Goal: Task Accomplishment & Management: Use online tool/utility

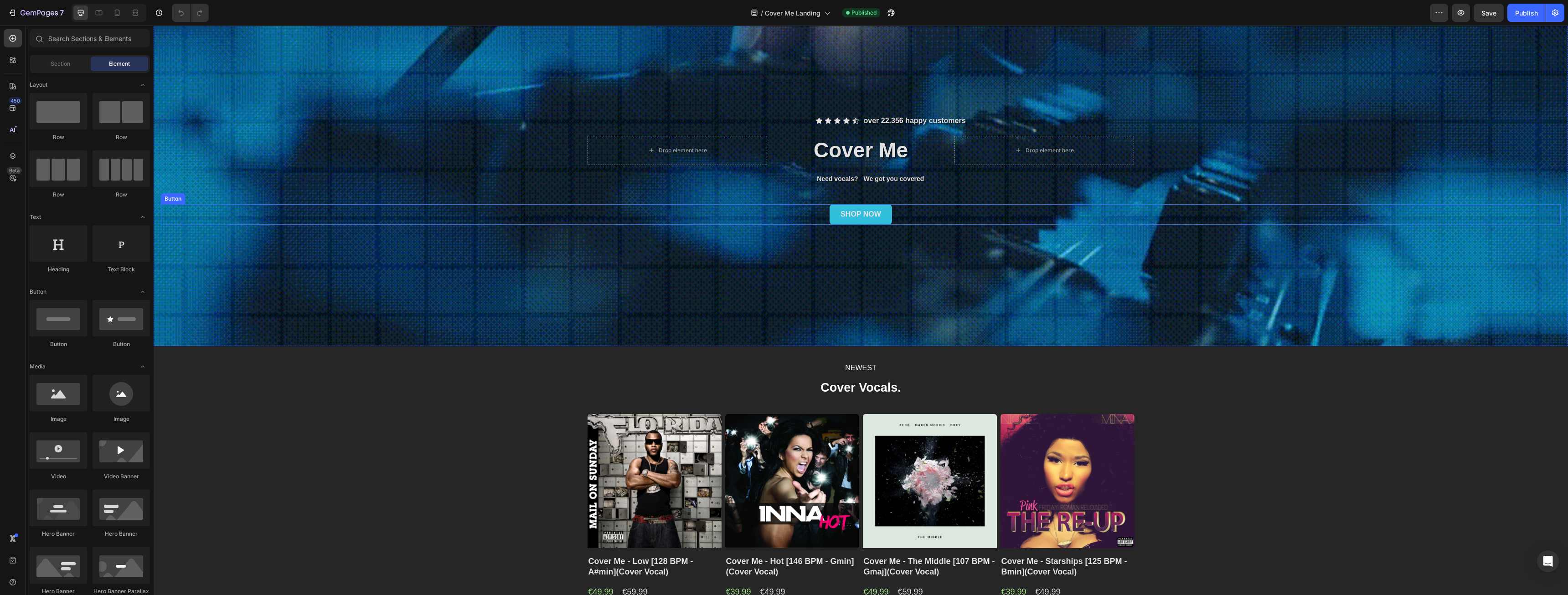
scroll to position [136, 0]
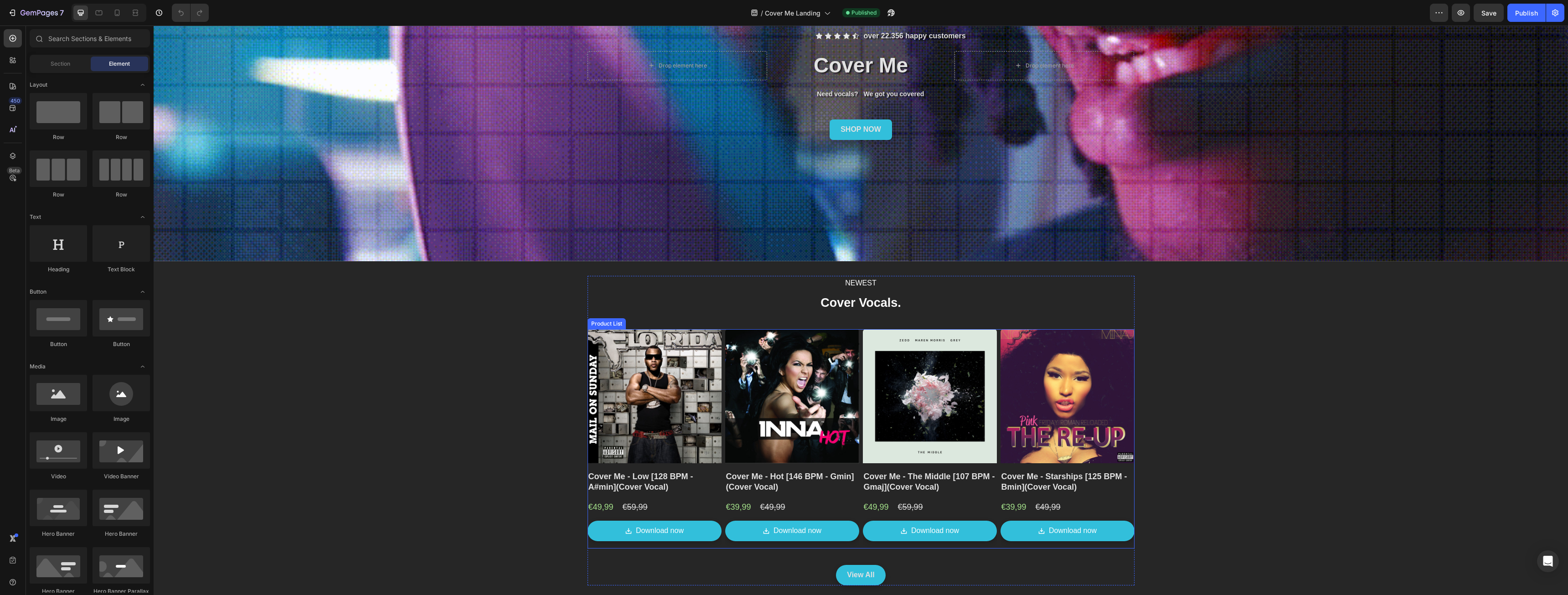
click at [718, 473] on div "Product Images Cover Me - Low [128 BPM - A#min](Cover Vocal) Product Title €49,…" at bounding box center [861, 438] width 547 height 219
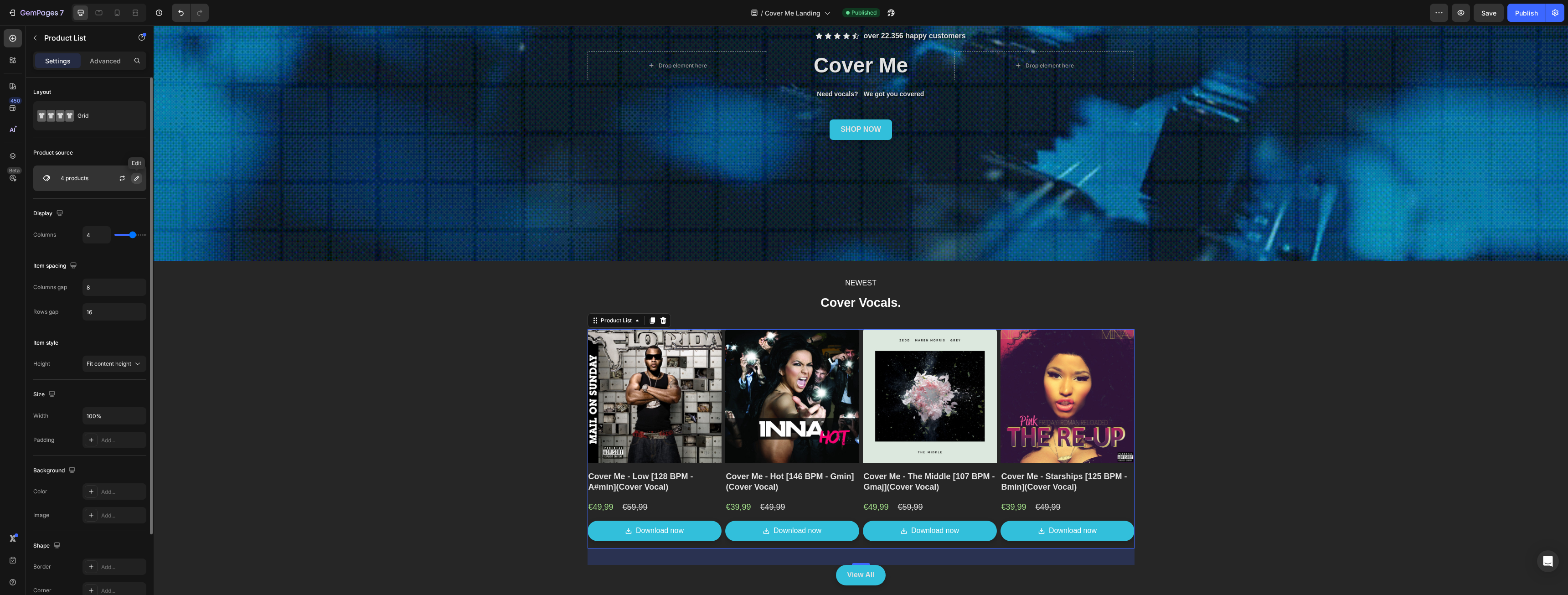
click at [138, 179] on icon "button" at bounding box center [137, 178] width 5 height 5
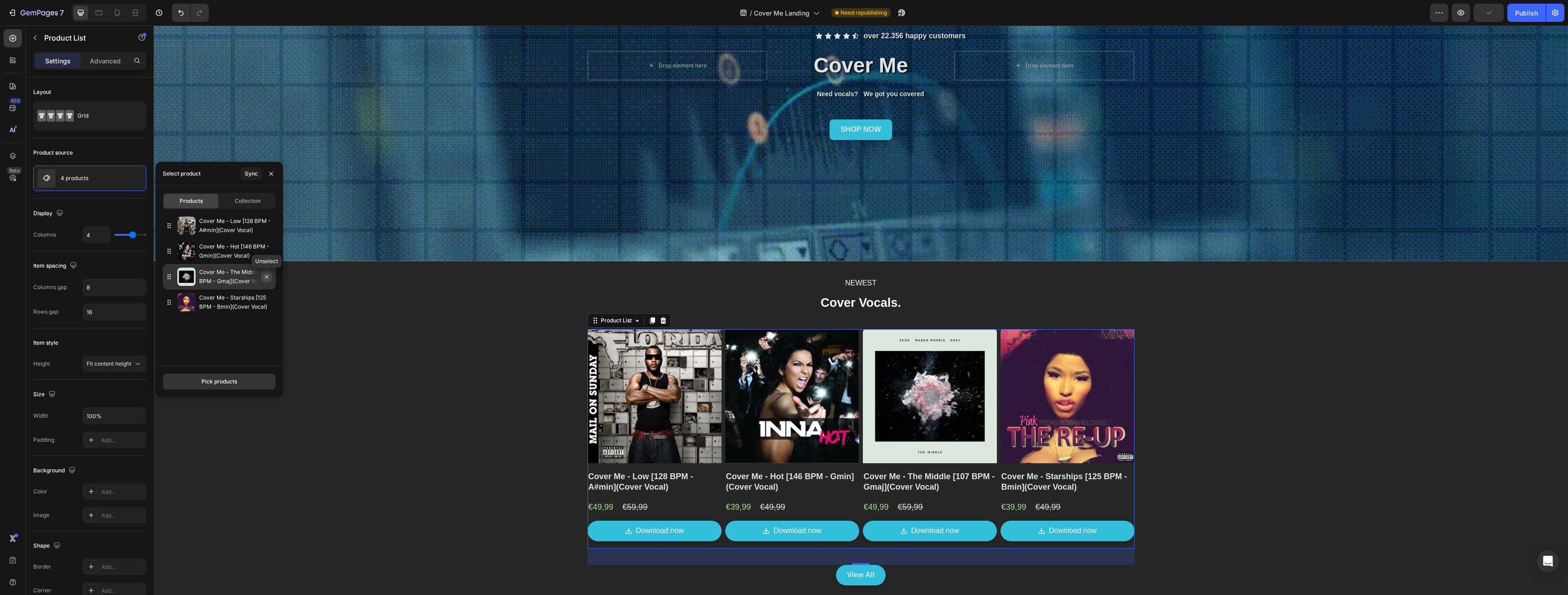
click at [269, 278] on icon "button" at bounding box center [266, 276] width 7 height 7
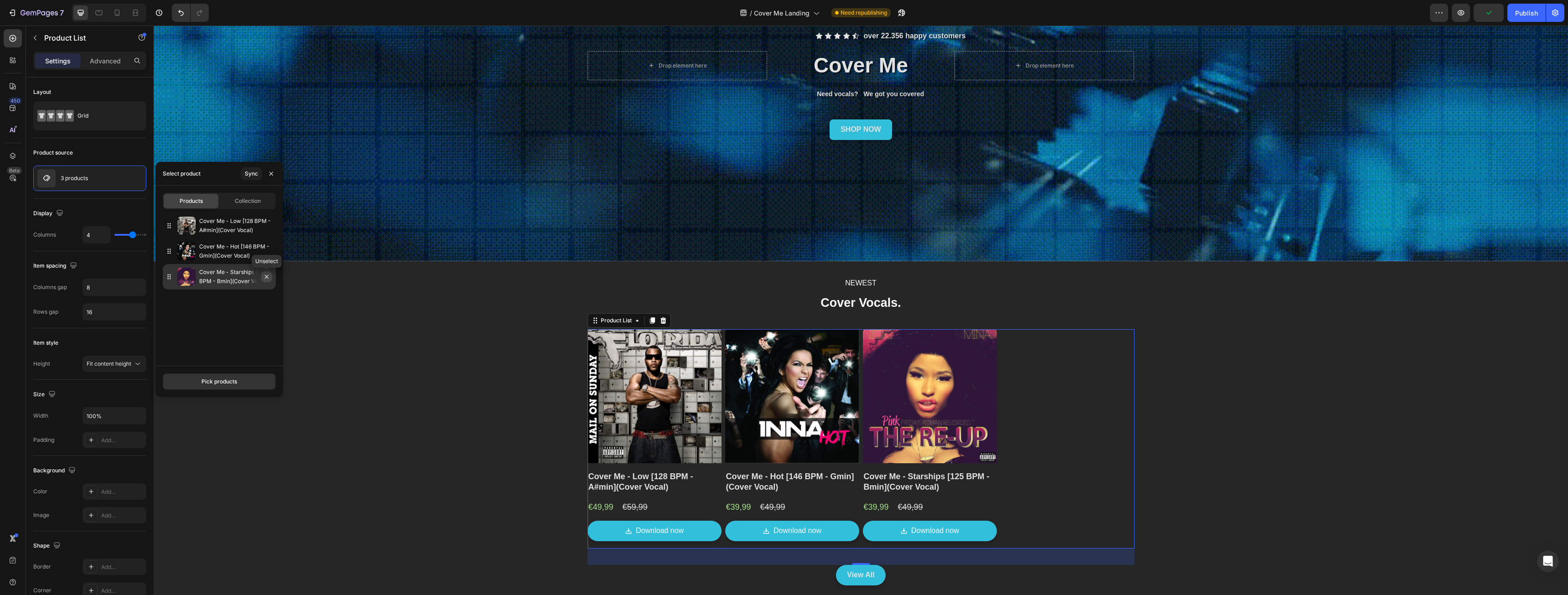
click at [268, 279] on icon "button" at bounding box center [266, 276] width 7 height 7
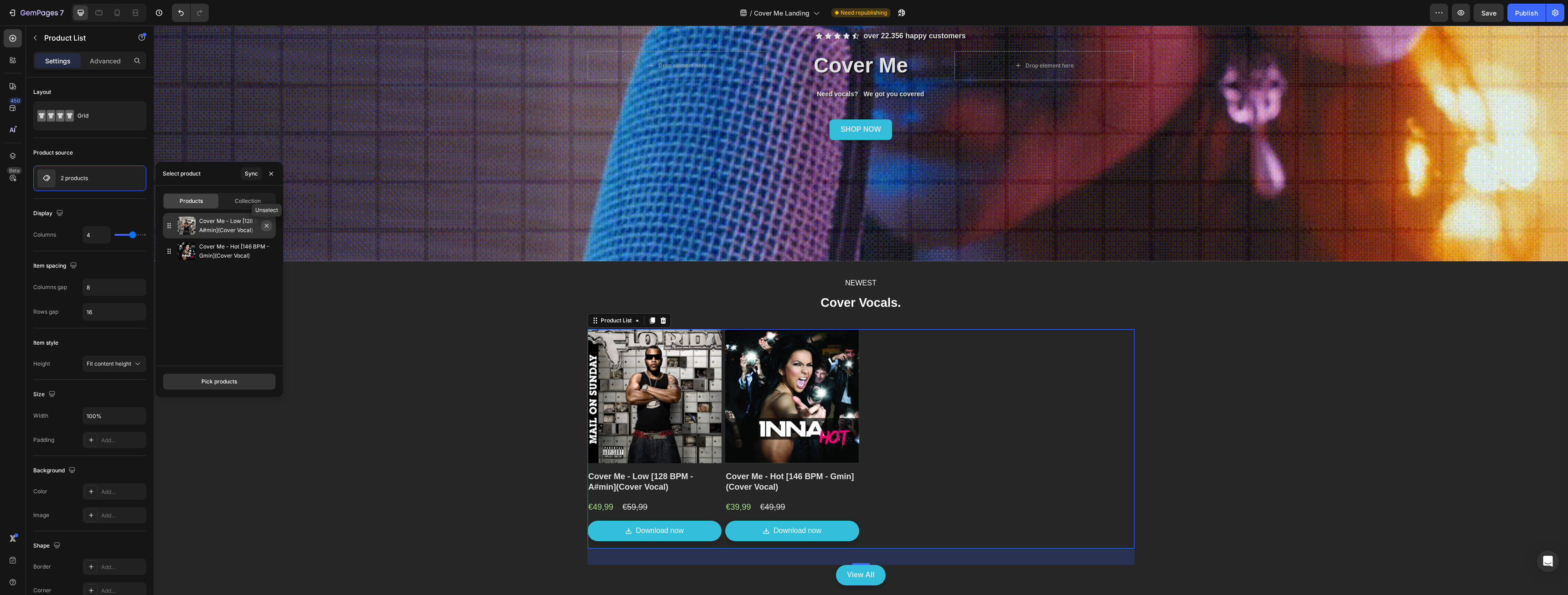
click at [265, 226] on icon "button" at bounding box center [266, 225] width 7 height 7
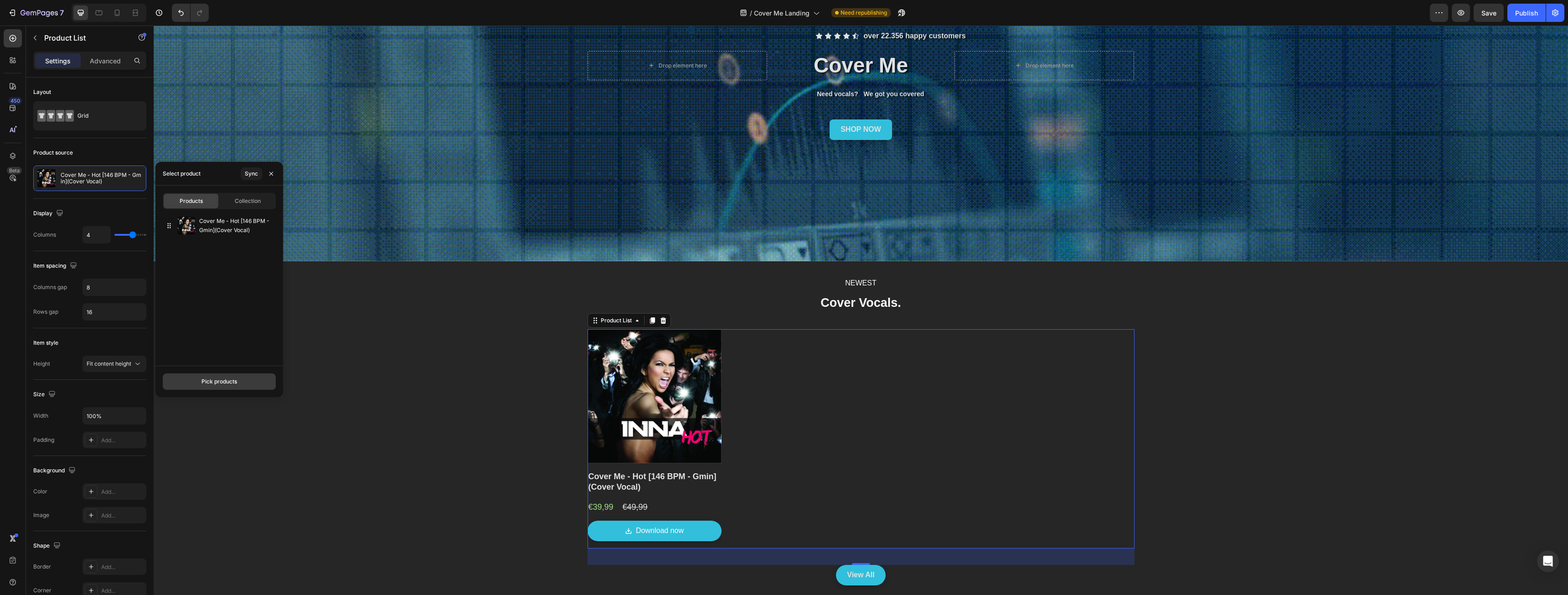
click at [217, 375] on button "Pick products" at bounding box center [219, 381] width 113 height 17
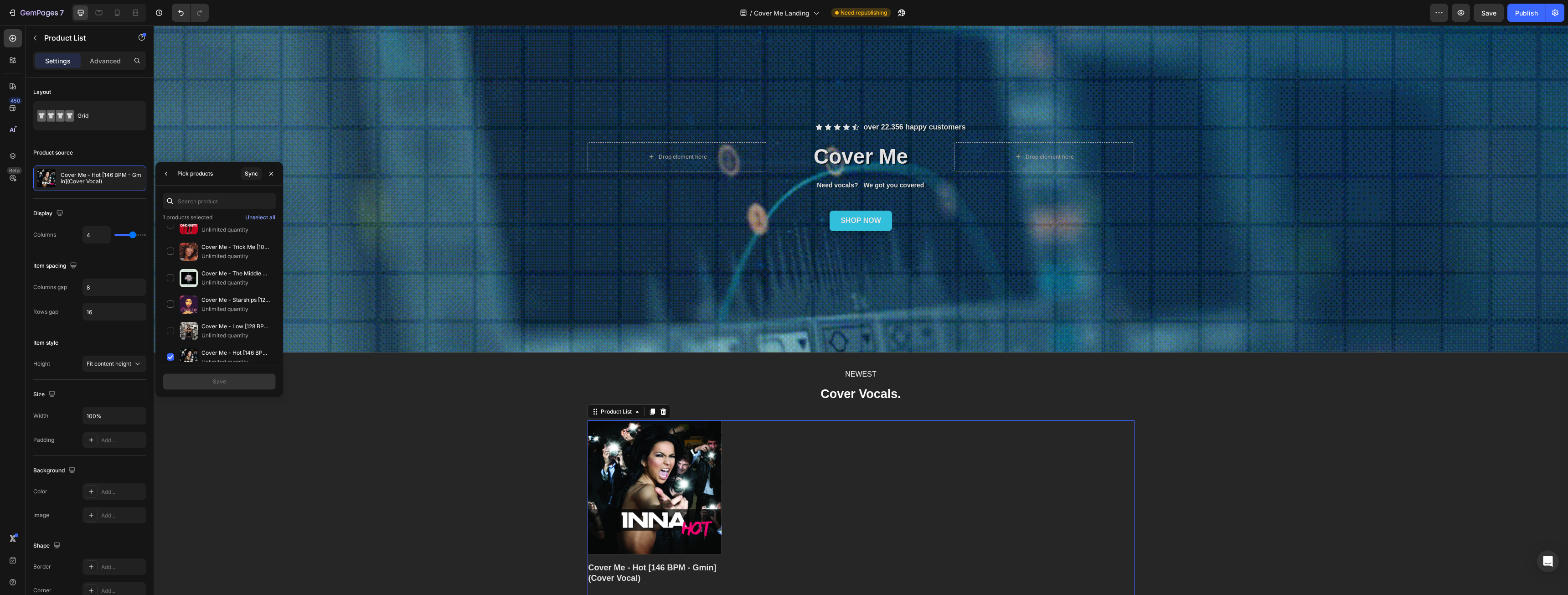
scroll to position [0, 0]
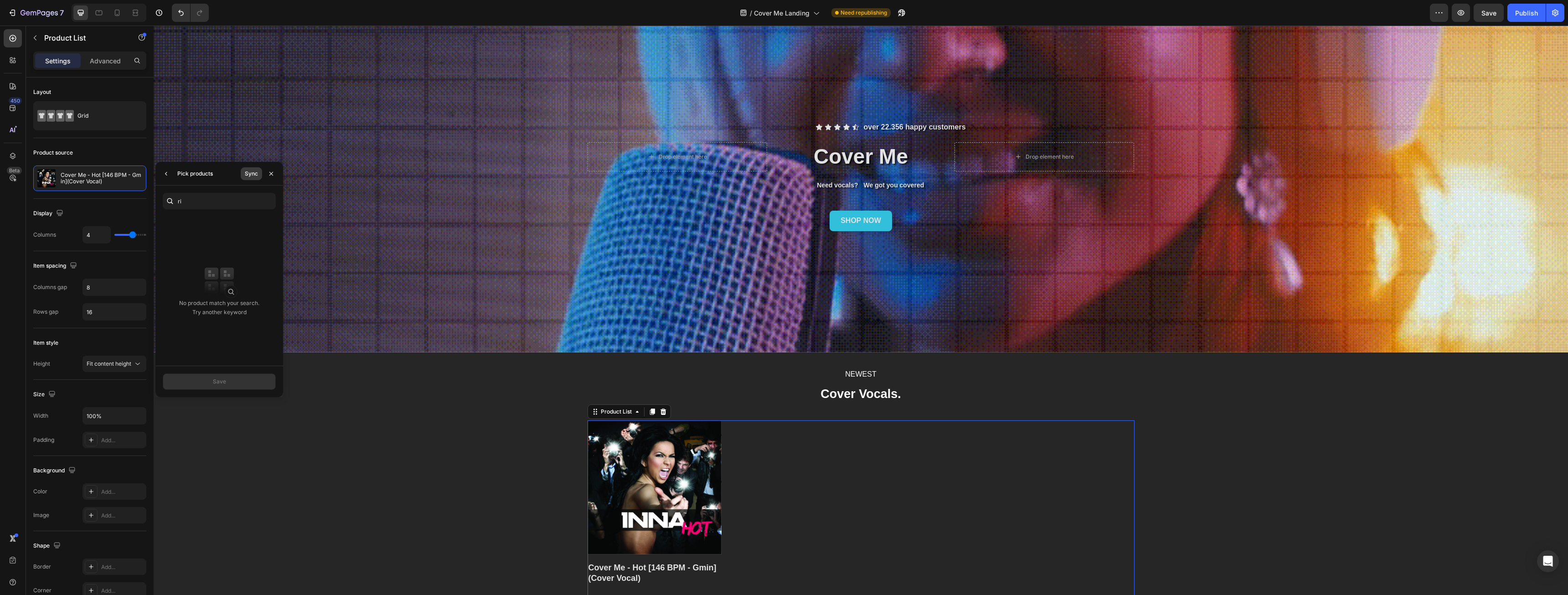
type input "r"
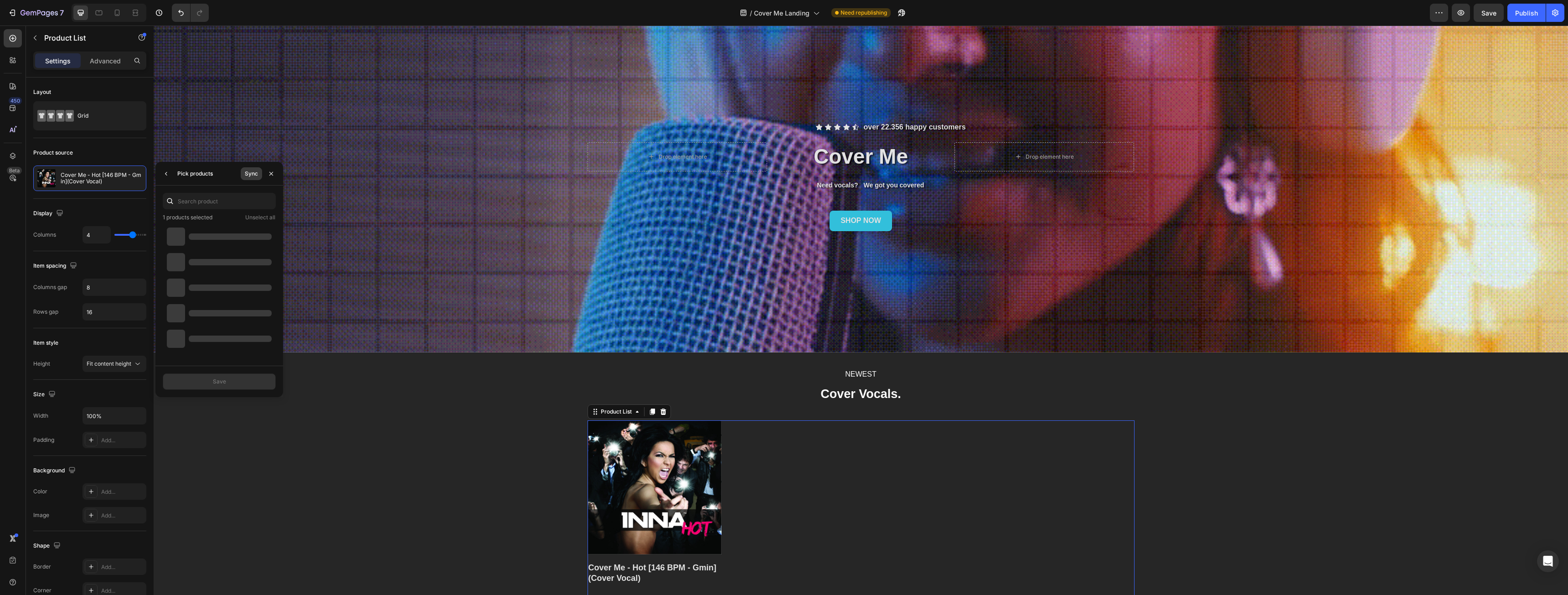
click at [252, 177] on div "Sync" at bounding box center [251, 174] width 13 height 8
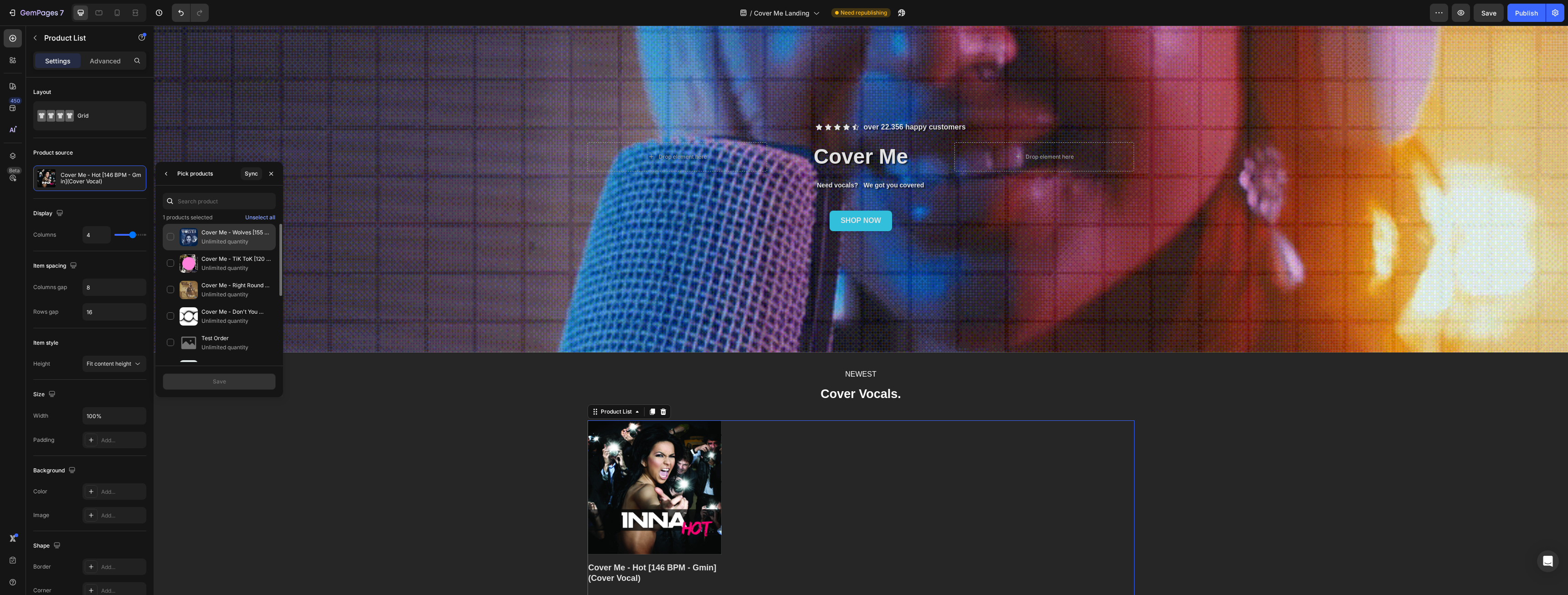
click at [168, 250] on div "Cover Me - Wolves [155 BPM - Bmin](Cover Vocal) Unlimited quantity" at bounding box center [219, 263] width 113 height 27
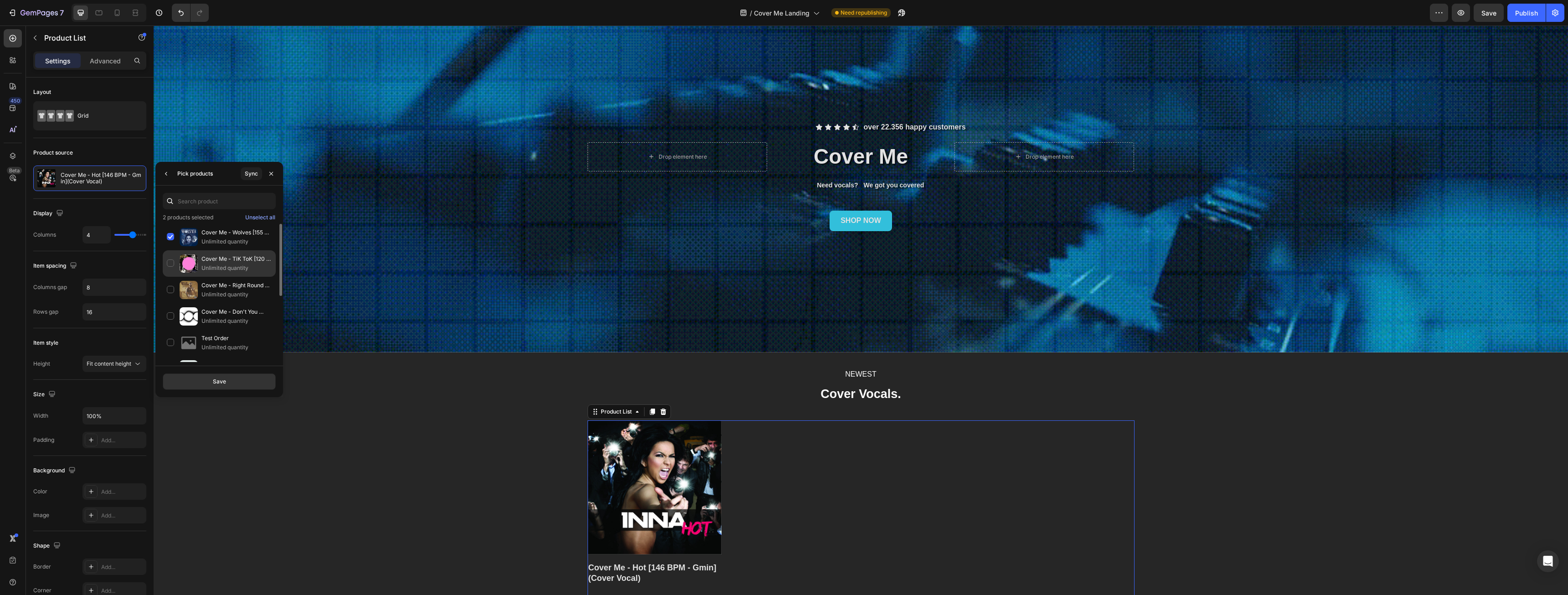
click at [166, 277] on div "Cover Me - TiK ToK [120 BPM - Dmin](Cover Vocal) Unlimited quantity" at bounding box center [219, 290] width 113 height 27
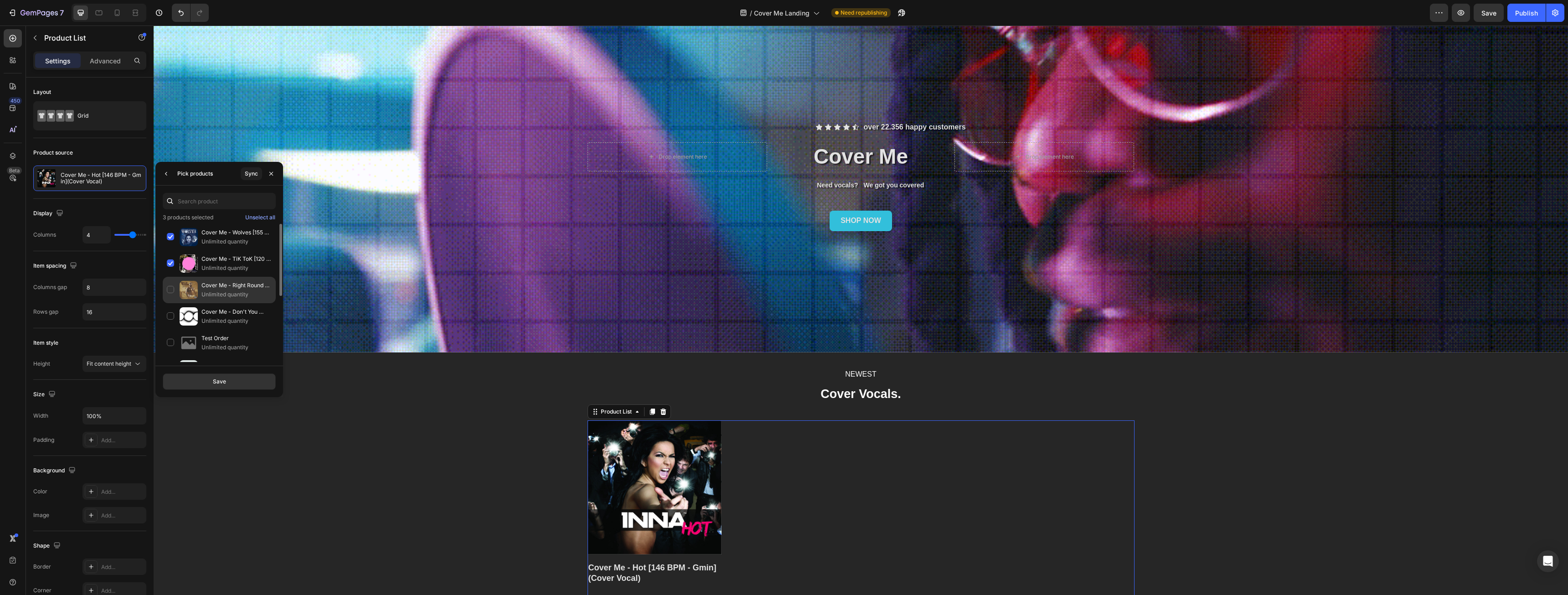
click at [163, 303] on div "Cover Me - Right Round [125 BPM - Amin](Cover Vocal) Unlimited quantity" at bounding box center [219, 316] width 113 height 27
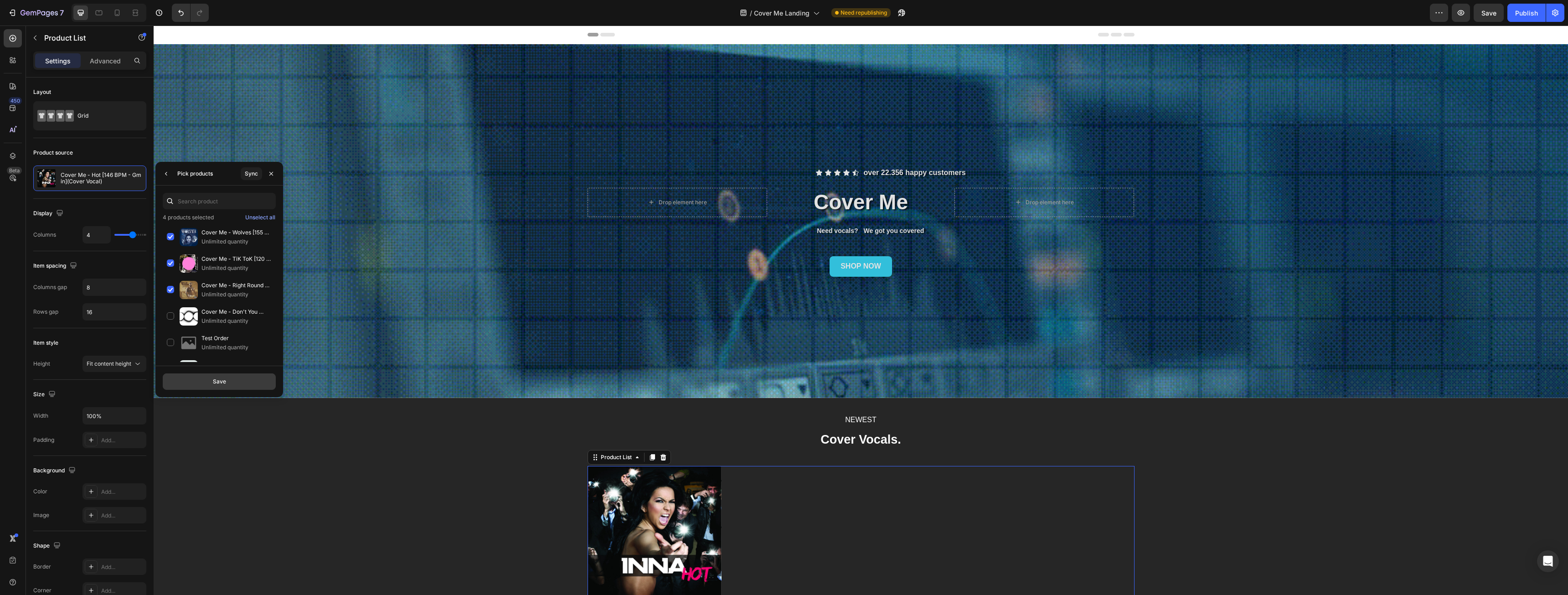
click at [207, 379] on button "Save" at bounding box center [219, 381] width 113 height 17
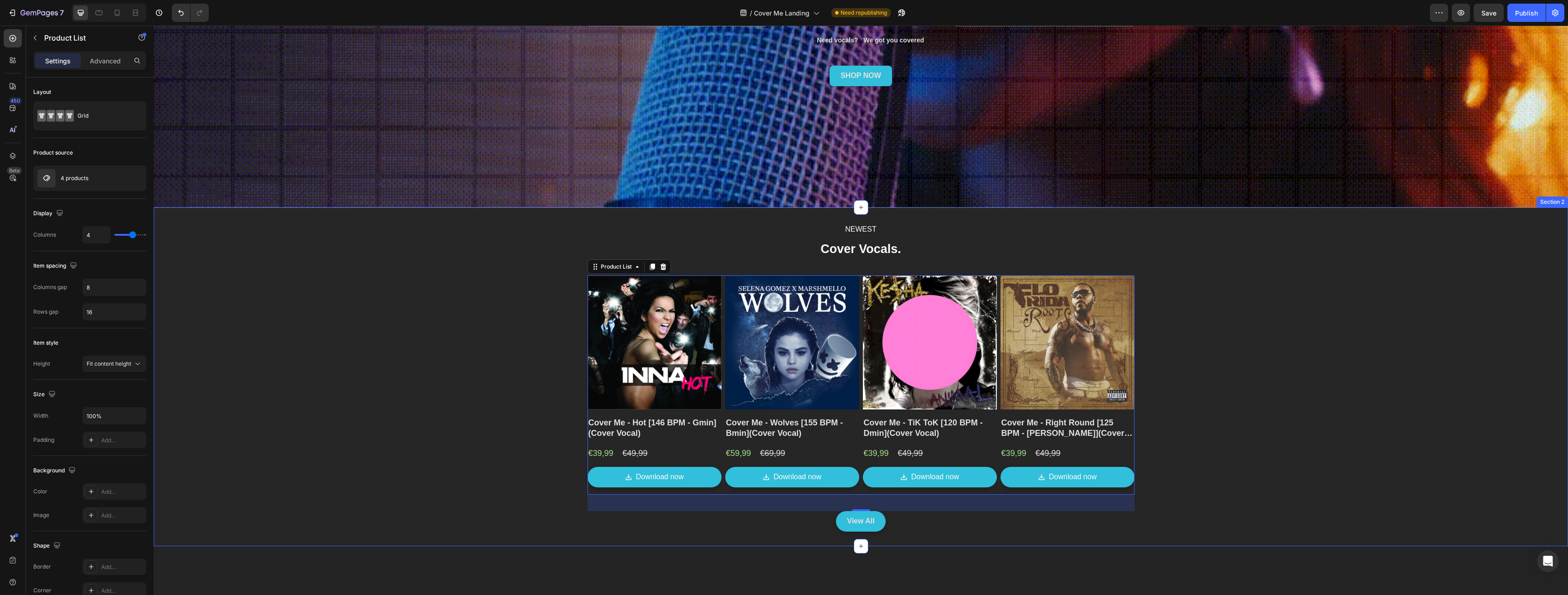
scroll to position [228, 0]
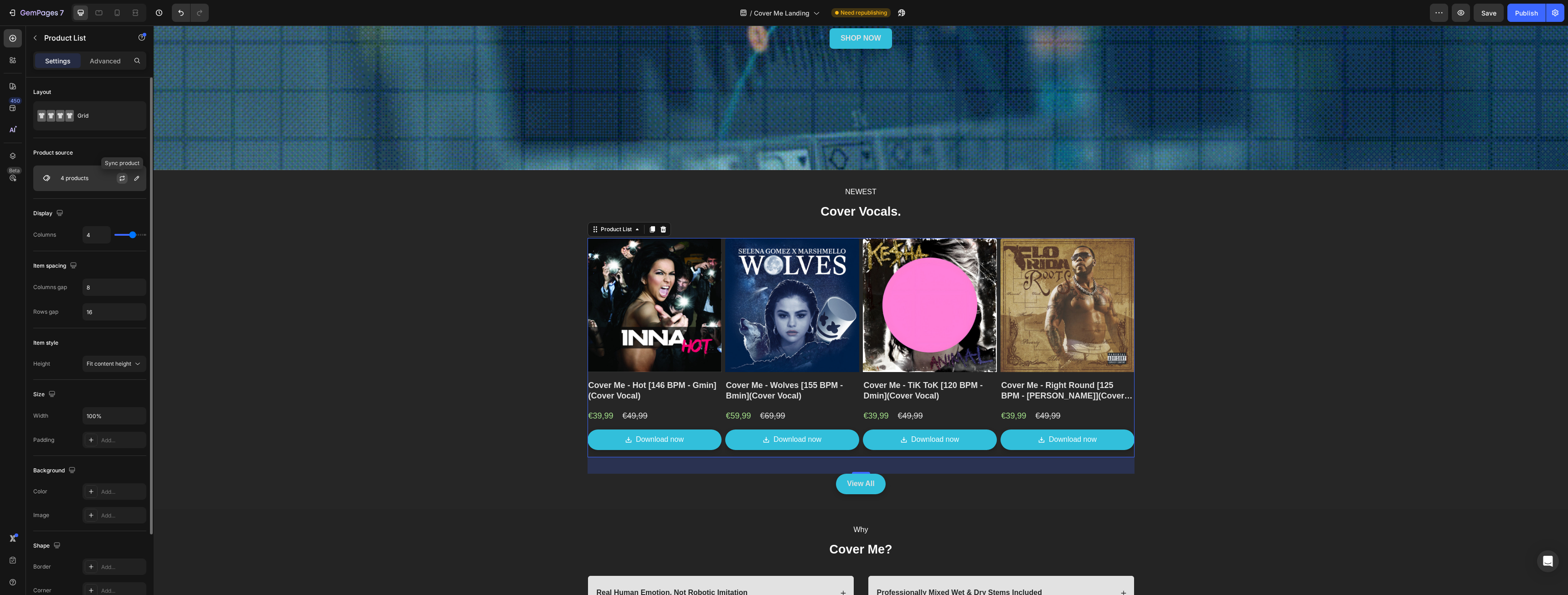
click at [123, 178] on icon "button" at bounding box center [122, 178] width 7 height 7
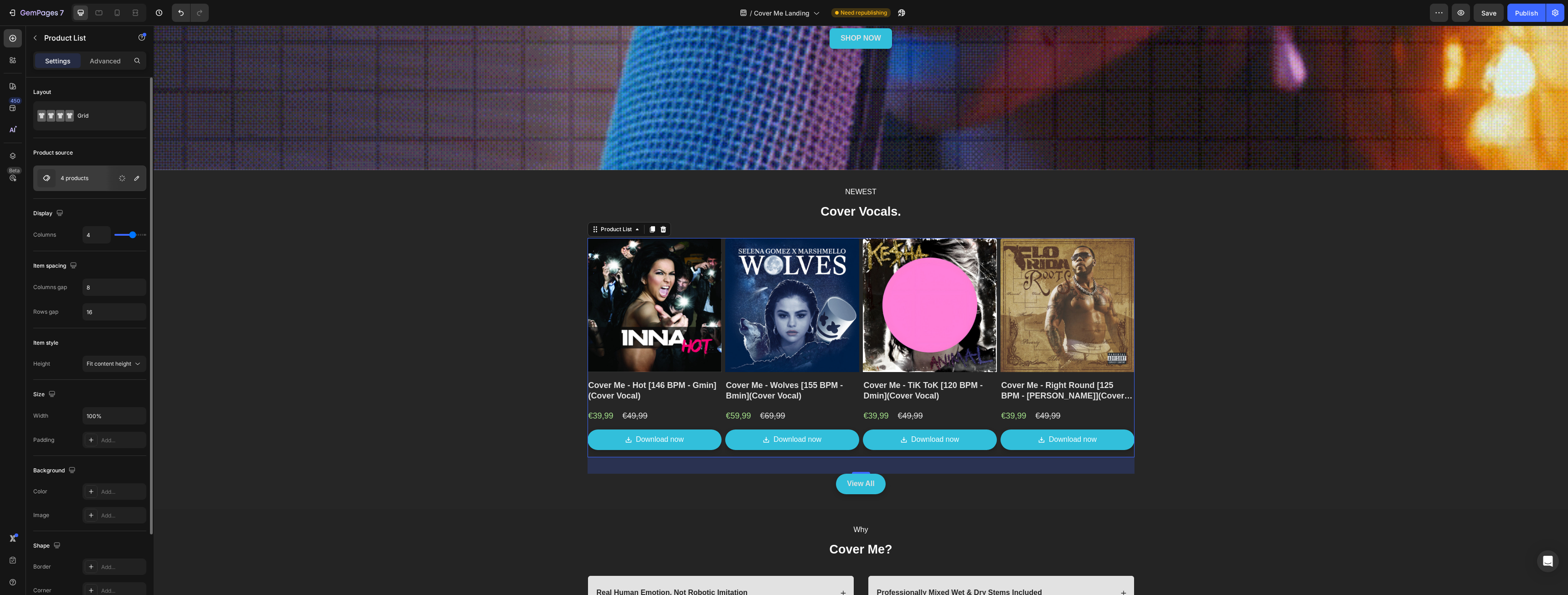
click at [99, 182] on div "4 products" at bounding box center [89, 178] width 113 height 26
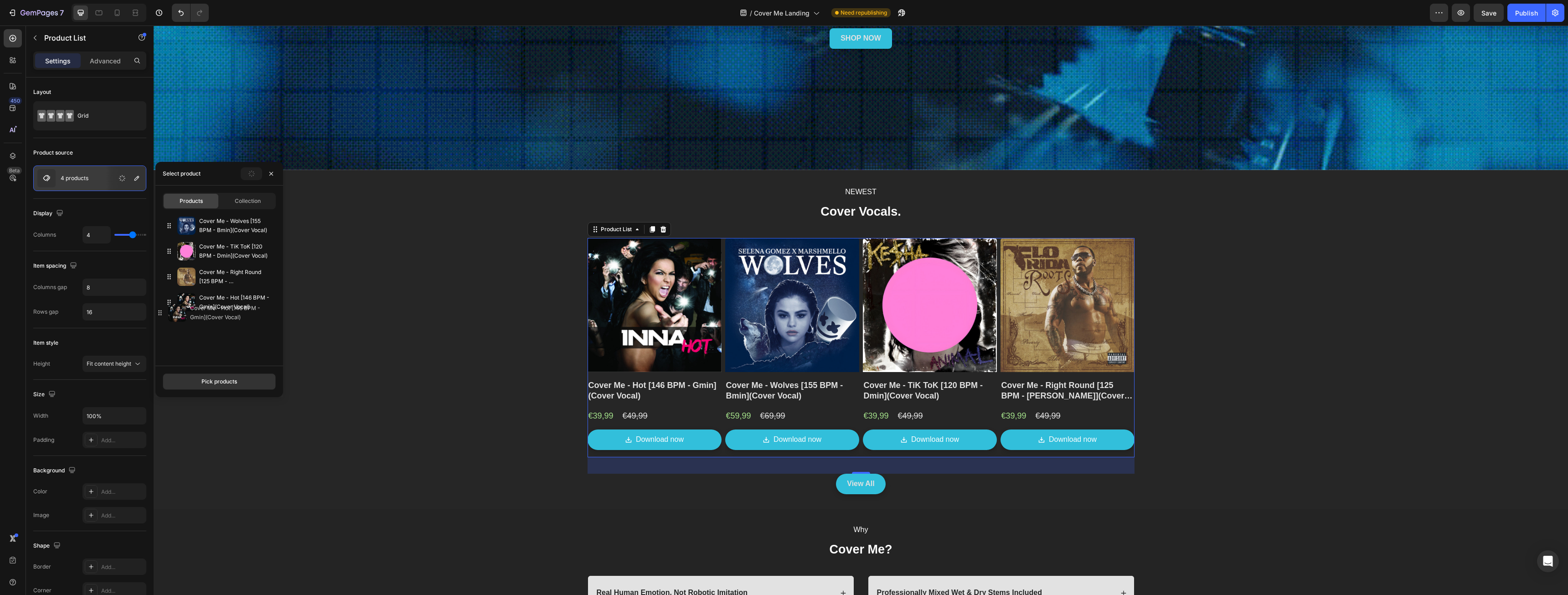
drag, startPoint x: 229, startPoint y: 224, endPoint x: 220, endPoint y: 310, distance: 86.5
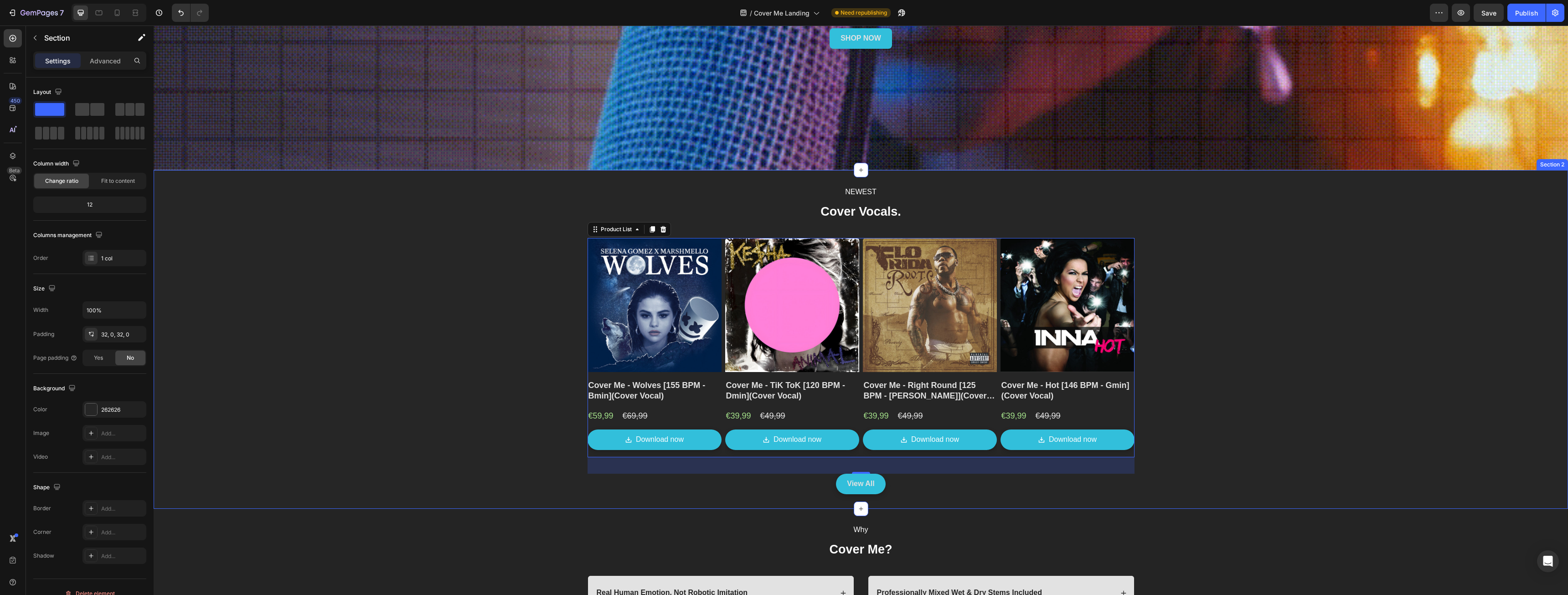
click at [476, 392] on div "NEWEST Text Block Cover Vocals. Text Block Product Images Cover Me - Wolves [15…" at bounding box center [861, 339] width 1415 height 309
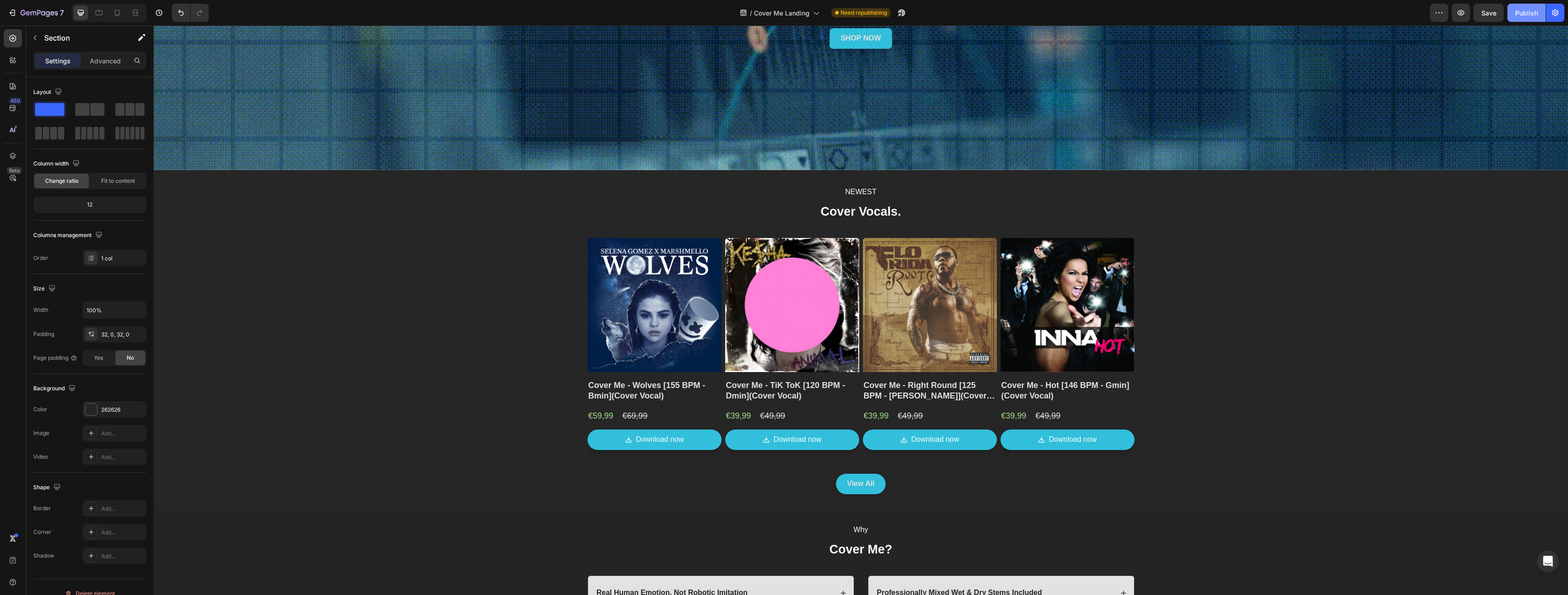
click at [1530, 12] on div "Publish" at bounding box center [1527, 13] width 23 height 10
